Goal: Check status: Check status

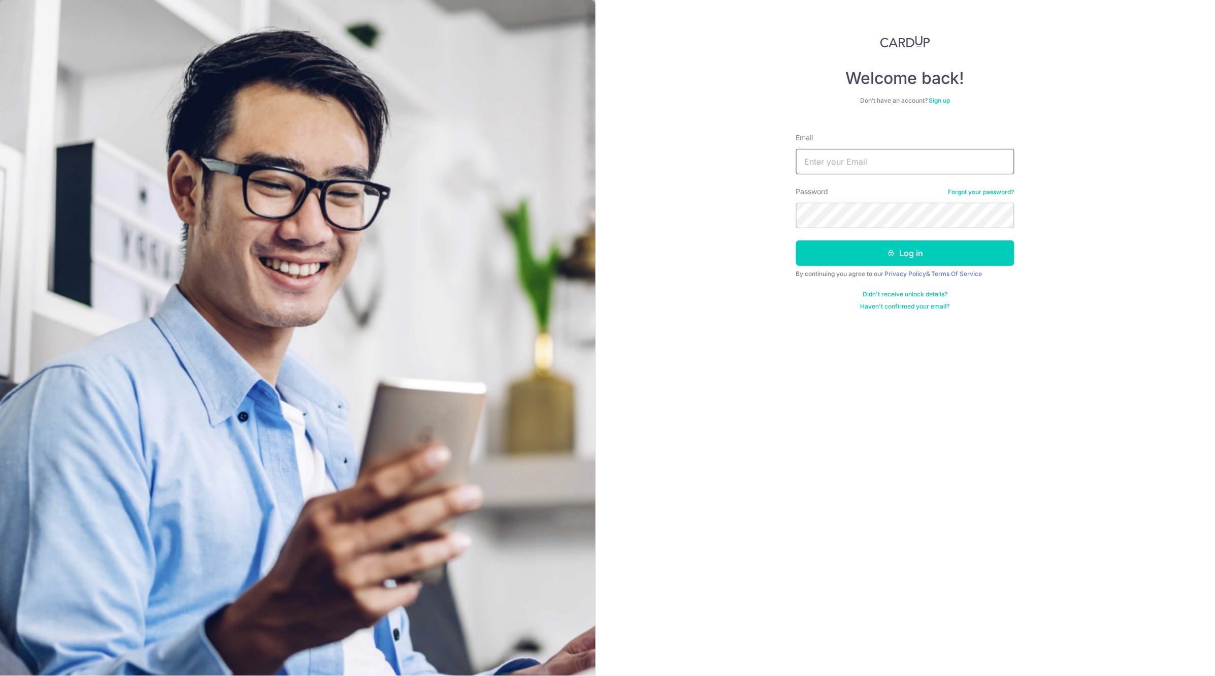
click at [929, 157] on input "Email" at bounding box center [905, 161] width 218 height 25
type input "[EMAIL_ADDRESS][DOMAIN_NAME]"
click at [796, 240] on button "Log in" at bounding box center [905, 252] width 218 height 25
click at [909, 259] on button "Log in" at bounding box center [905, 252] width 218 height 25
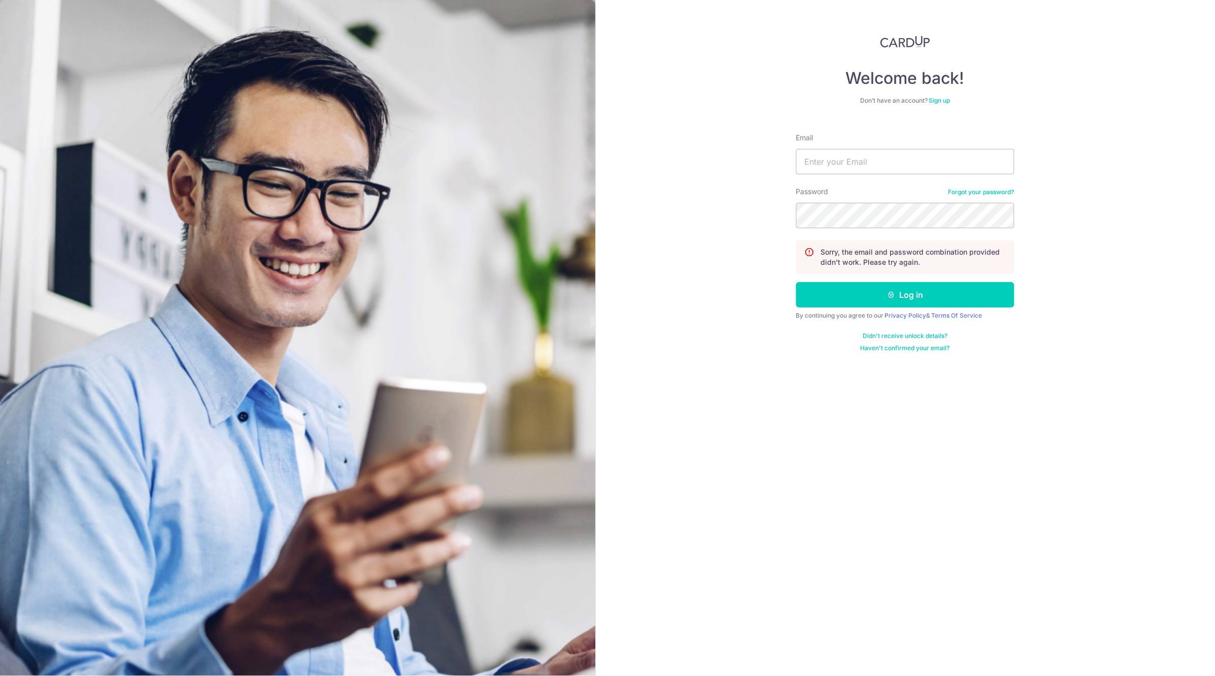
type input "[EMAIL_ADDRESS][DOMAIN_NAME]"
click at [720, 222] on div "Welcome back! Don’t have an account? Sign up Email gardendentacc@gmail.com Pass…" at bounding box center [906, 338] width 620 height 676
click at [796, 282] on button "Log in" at bounding box center [905, 294] width 218 height 25
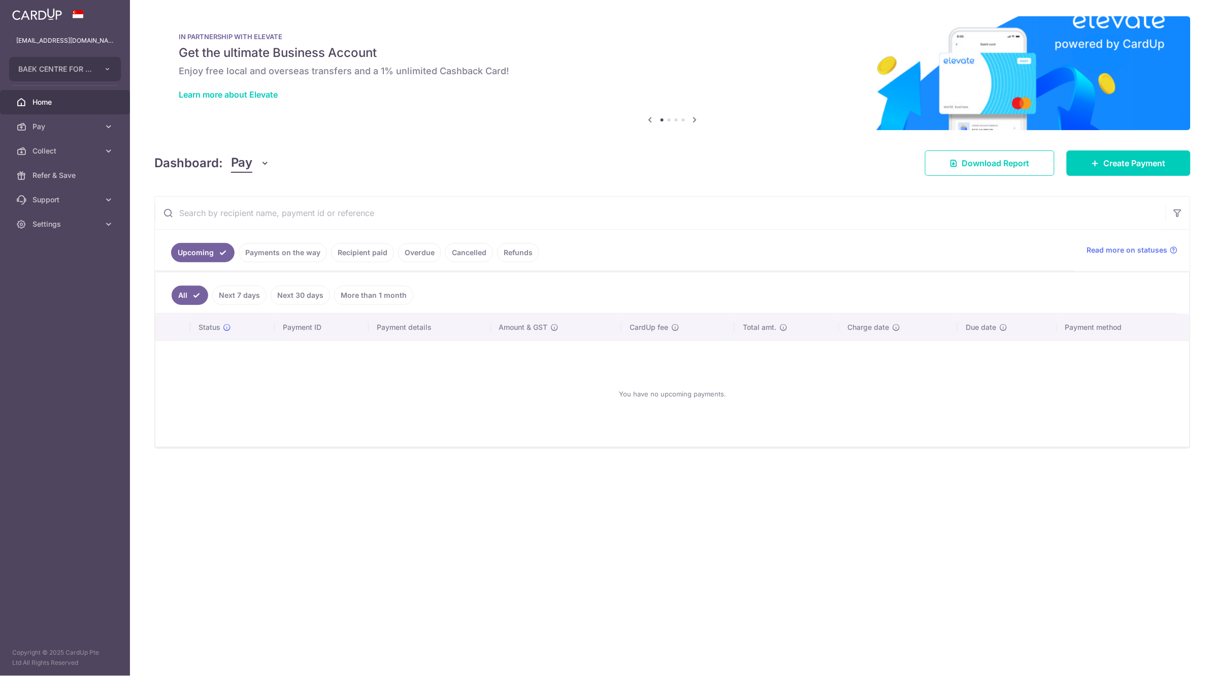
click at [297, 254] on link "Payments on the way" at bounding box center [283, 252] width 88 height 19
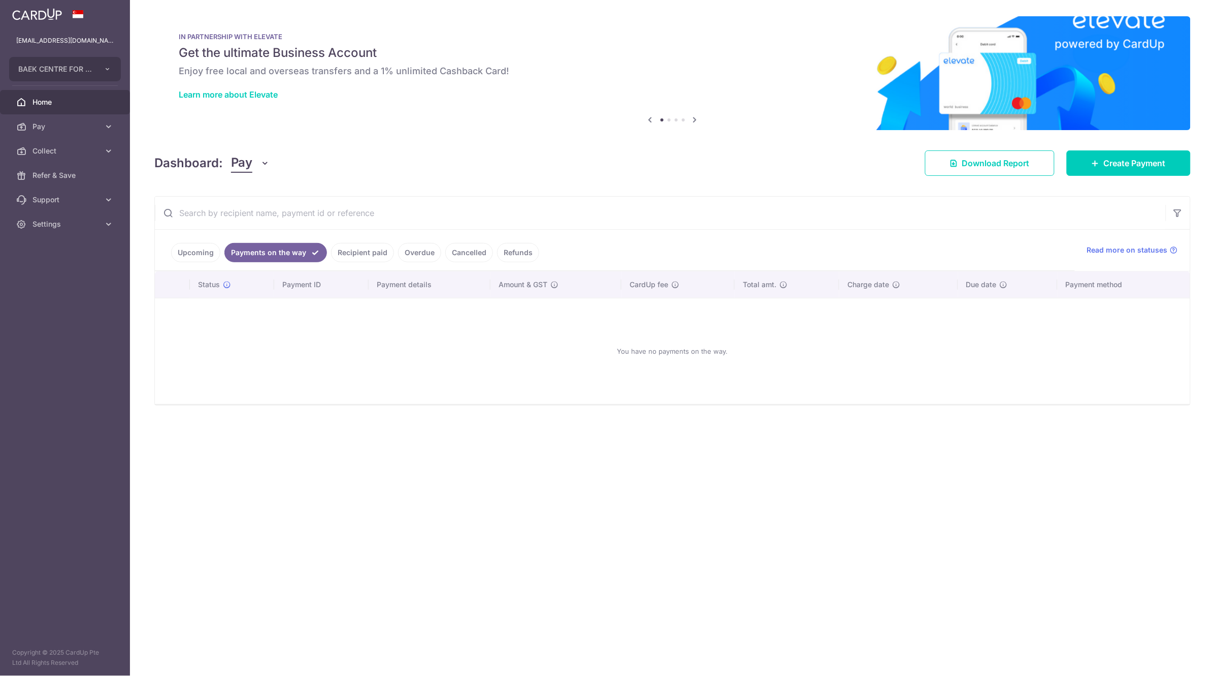
click at [366, 246] on link "Recipient paid" at bounding box center [362, 252] width 63 height 19
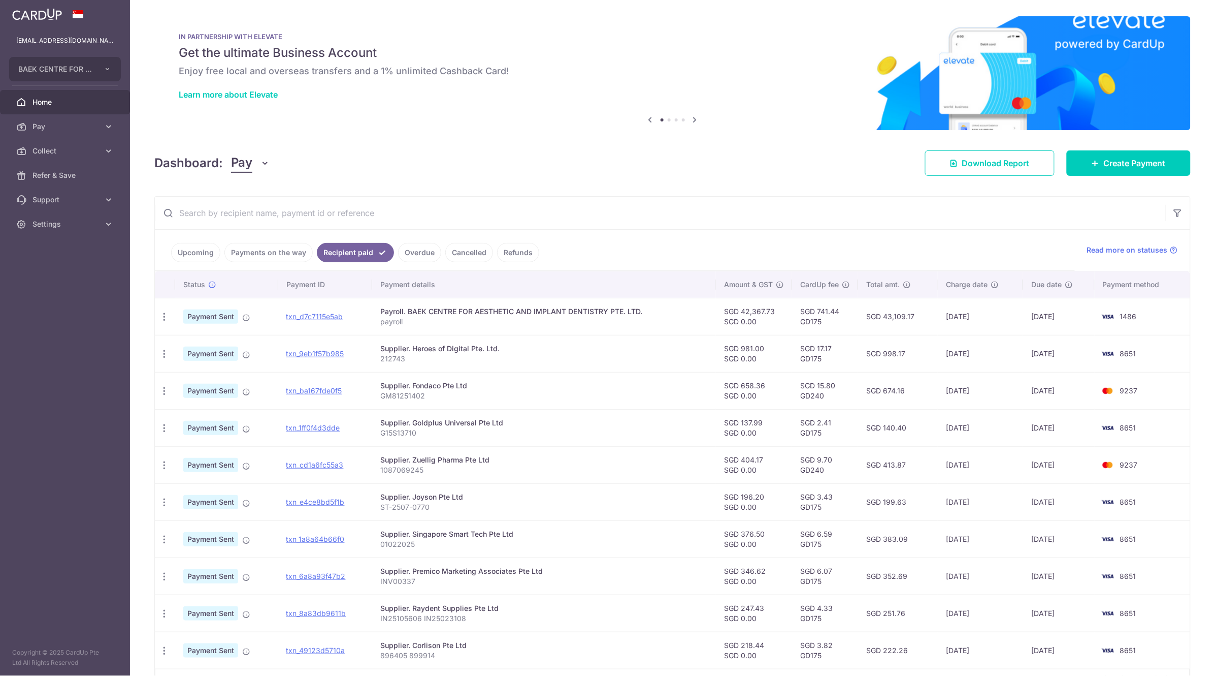
click at [199, 258] on link "Upcoming" at bounding box center [195, 252] width 49 height 19
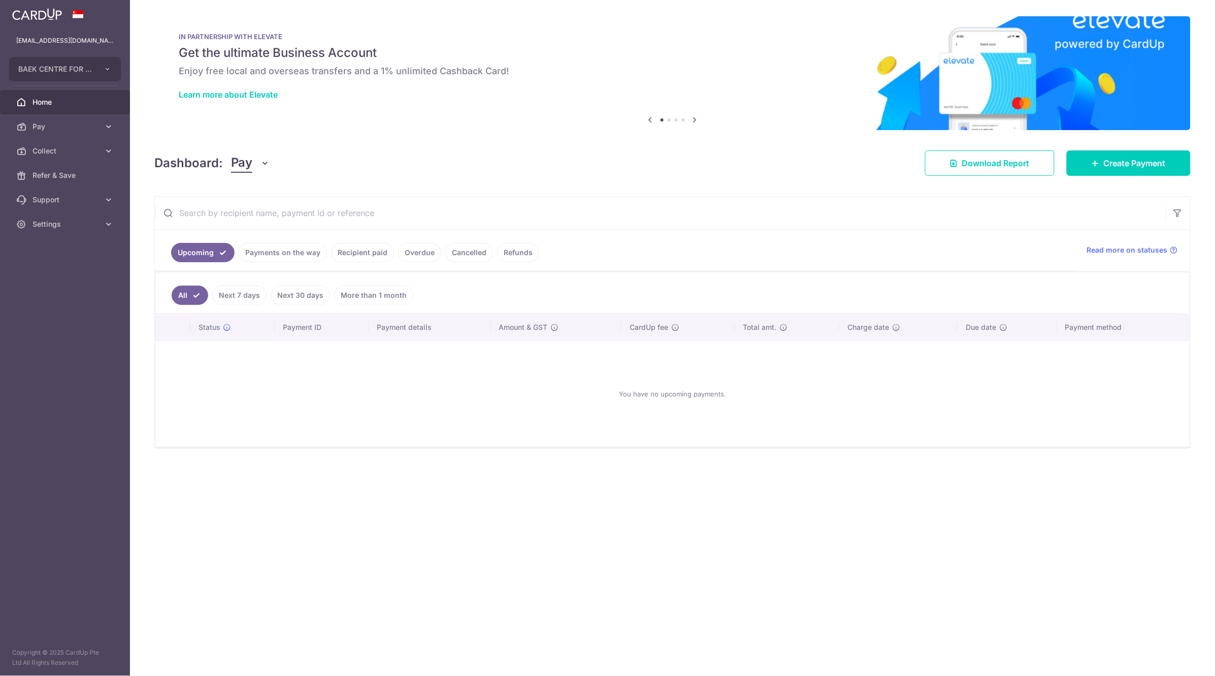
click at [252, 253] on link "Payments on the way" at bounding box center [283, 252] width 88 height 19
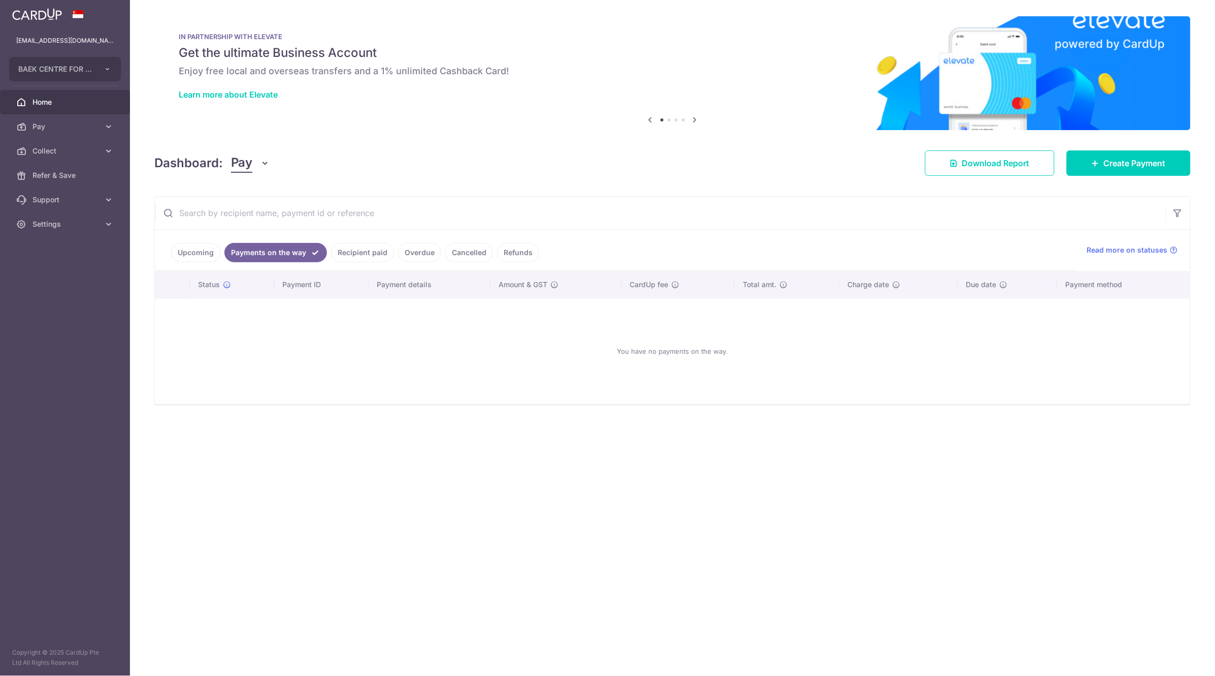
click at [363, 252] on link "Recipient paid" at bounding box center [362, 252] width 63 height 19
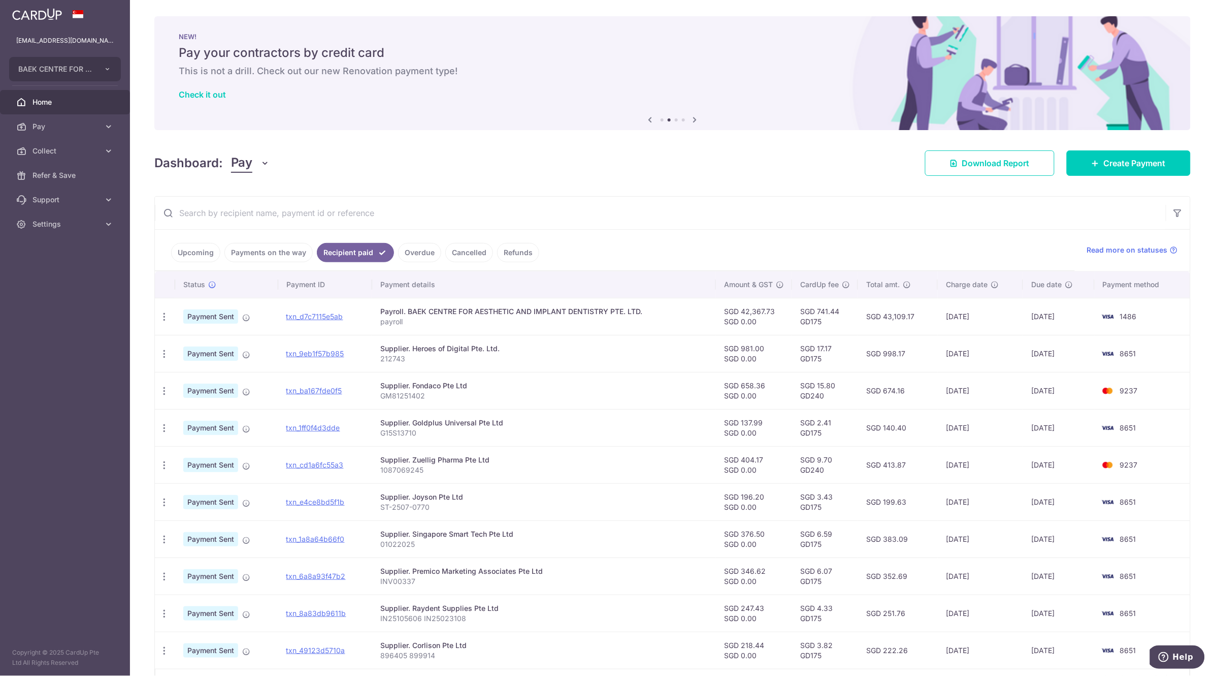
drag, startPoint x: 300, startPoint y: 215, endPoint x: 367, endPoint y: 197, distance: 69.5
click at [300, 215] on input "text" at bounding box center [660, 213] width 1011 height 33
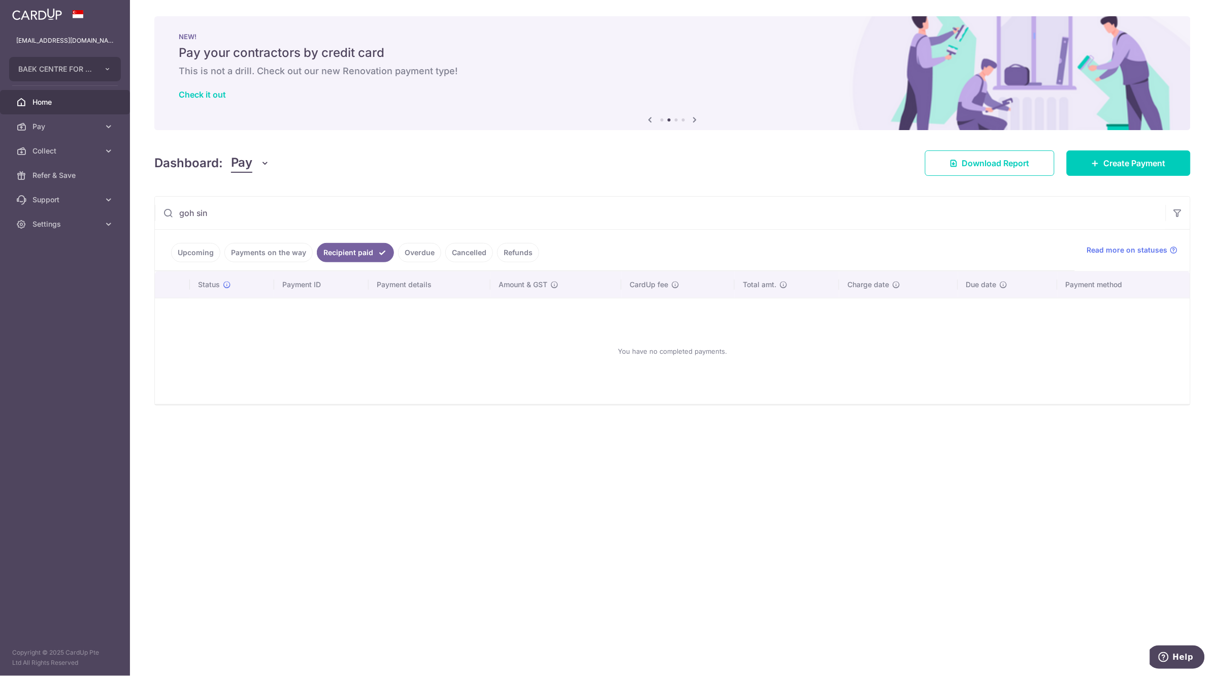
type input "goh sin"
